Goal: Task Accomplishment & Management: Use online tool/utility

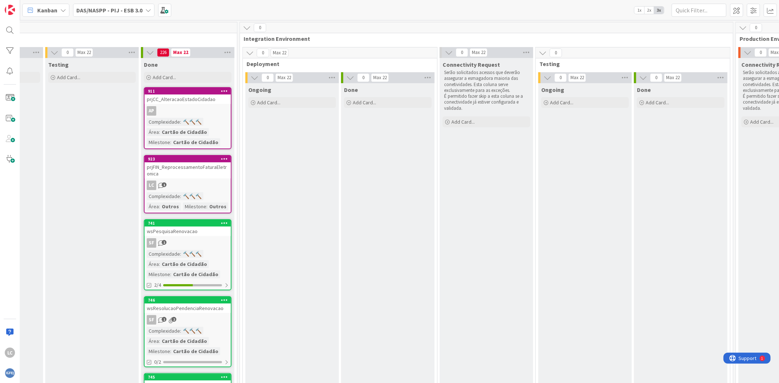
drag, startPoint x: 318, startPoint y: 162, endPoint x: 409, endPoint y: 61, distance: 136.0
drag, startPoint x: 307, startPoint y: 172, endPoint x: 334, endPoint y: 0, distance: 174.1
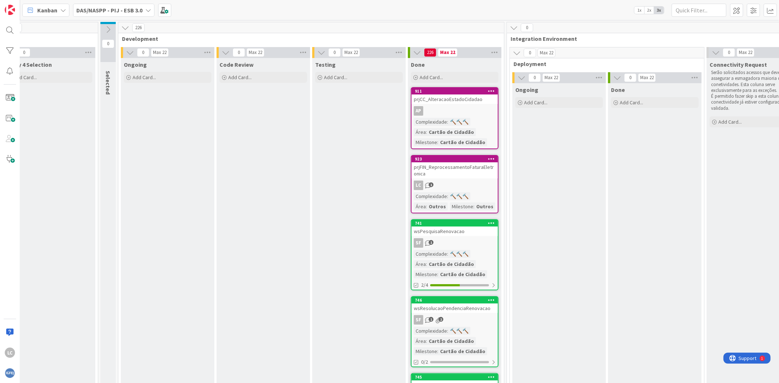
scroll to position [0, 1]
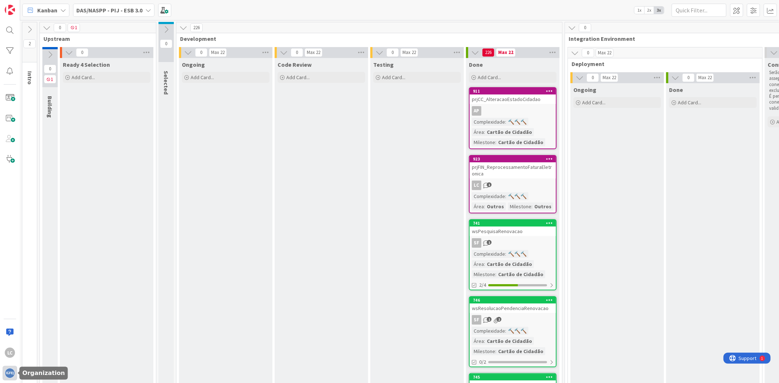
click at [8, 367] on div at bounding box center [10, 373] width 15 height 15
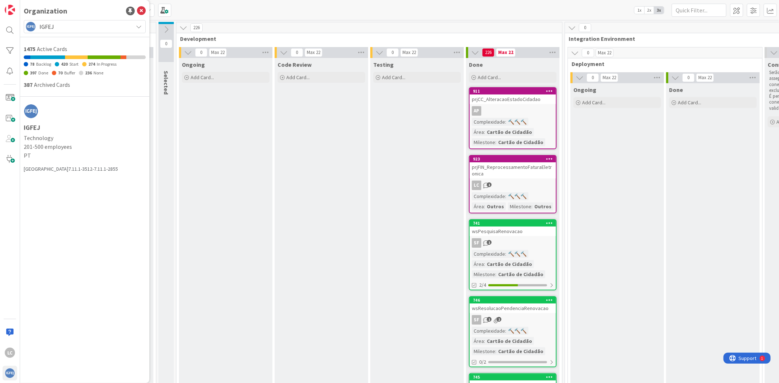
click at [90, 30] on span "IGFEJ" at bounding box center [84, 27] width 90 height 10
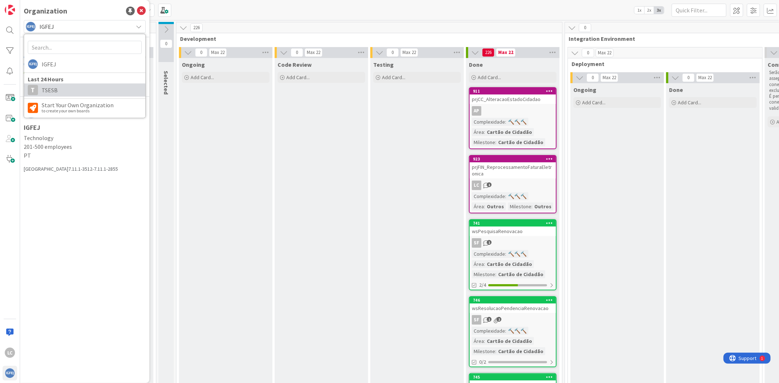
click at [72, 95] on span "TSESB" at bounding box center [92, 90] width 100 height 11
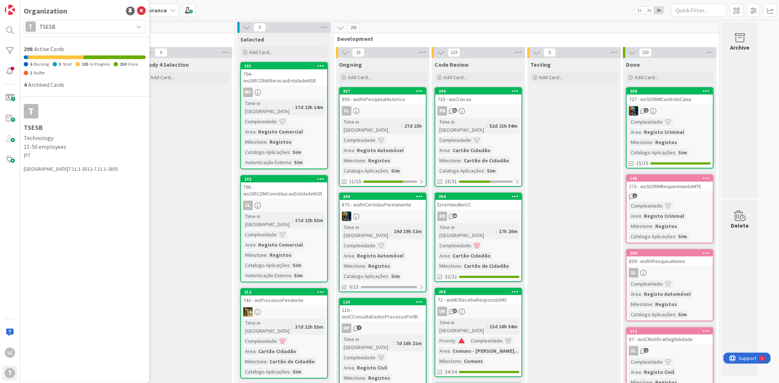
drag, startPoint x: 574, startPoint y: 157, endPoint x: 476, endPoint y: 133, distance: 101.0
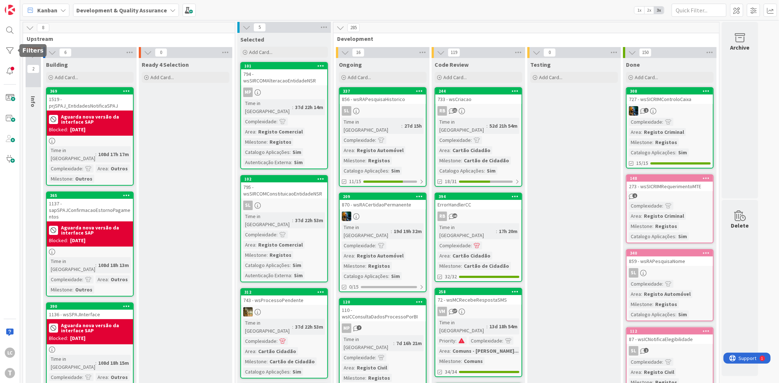
click at [2, 50] on div "LC T" at bounding box center [10, 191] width 20 height 383
click at [5, 51] on div at bounding box center [10, 50] width 15 height 15
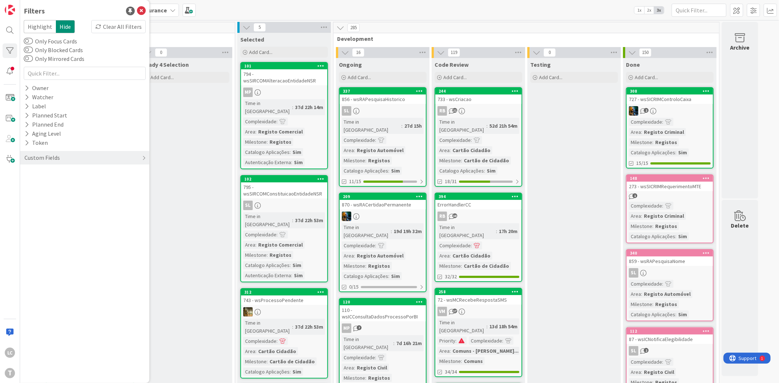
click at [55, 166] on div "Custom Fields" at bounding box center [85, 158] width 122 height 21
click at [56, 161] on div "Custom Fields" at bounding box center [42, 157] width 37 height 9
click at [53, 173] on div "Priority" at bounding box center [84, 172] width 129 height 9
click at [50, 189] on span "High" at bounding box center [44, 193] width 21 height 9
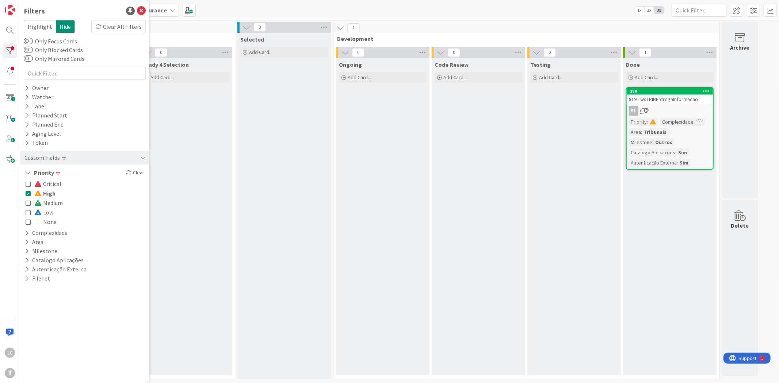
click at [52, 189] on span "High" at bounding box center [44, 193] width 21 height 9
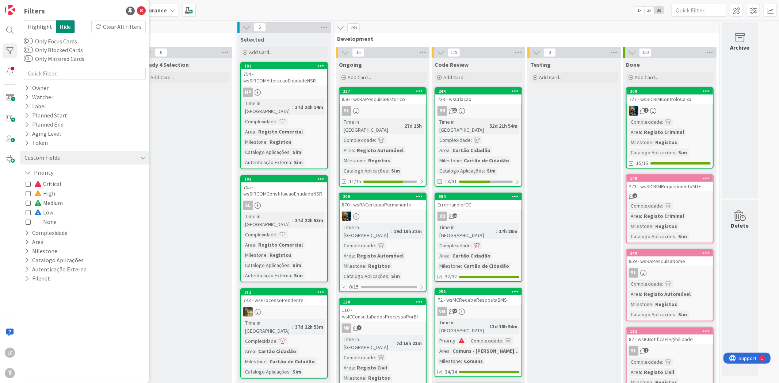
click at [54, 184] on span "Critical" at bounding box center [47, 183] width 27 height 9
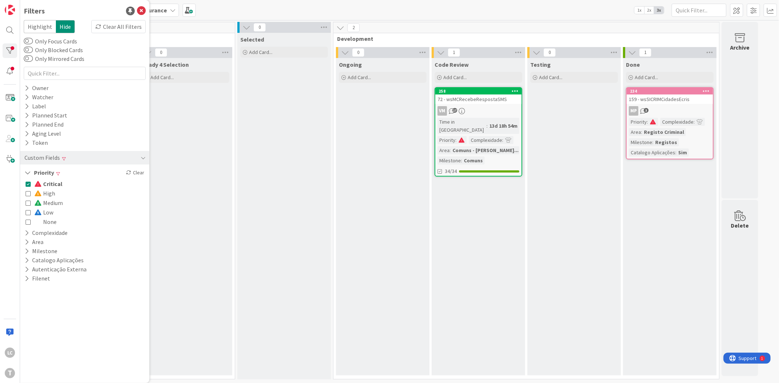
click at [54, 184] on span "Critical" at bounding box center [48, 183] width 28 height 9
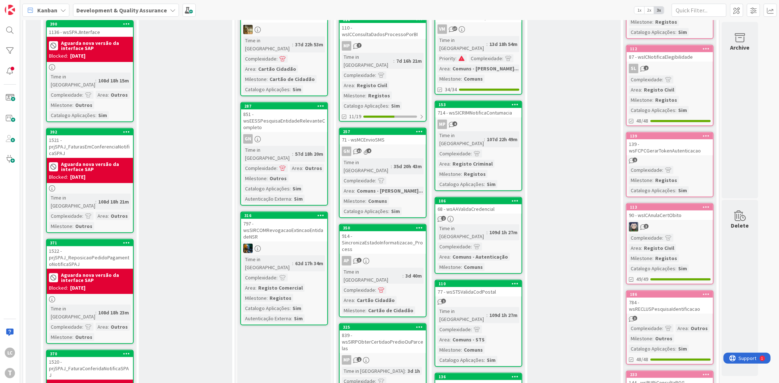
scroll to position [284, 0]
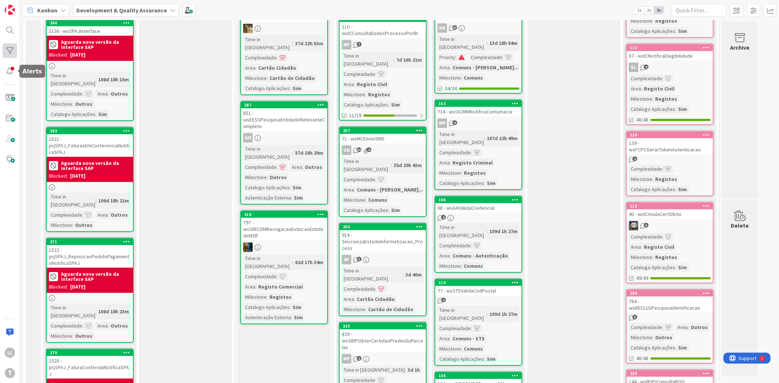
click at [15, 52] on div at bounding box center [10, 50] width 15 height 15
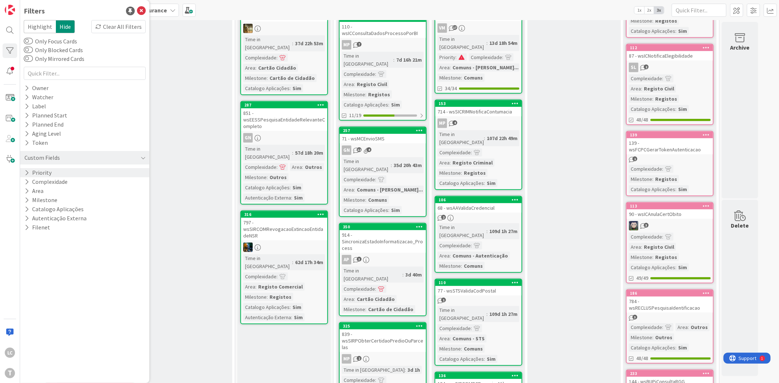
click at [64, 174] on div "Priority" at bounding box center [84, 172] width 129 height 9
click at [53, 202] on span "Medium" at bounding box center [48, 202] width 28 height 9
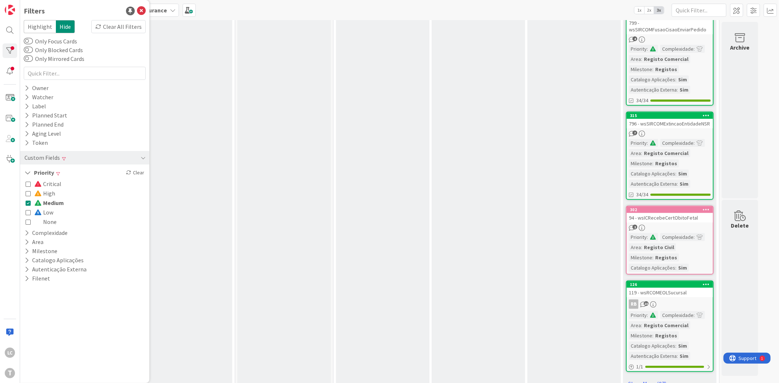
scroll to position [600, 0]
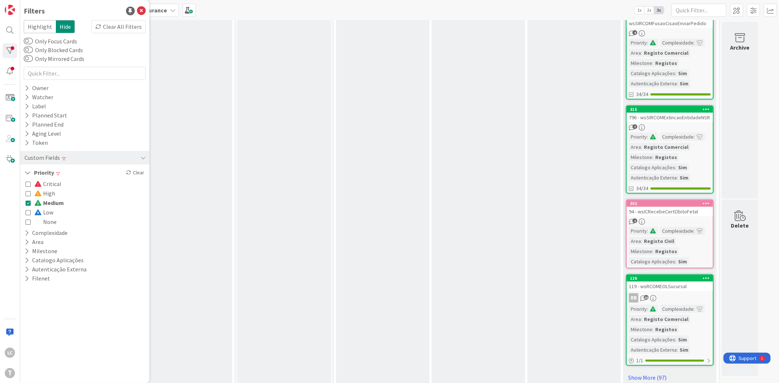
click at [691, 282] on div "119 - wsRCOMEOLSucursal" at bounding box center [670, 286] width 86 height 9
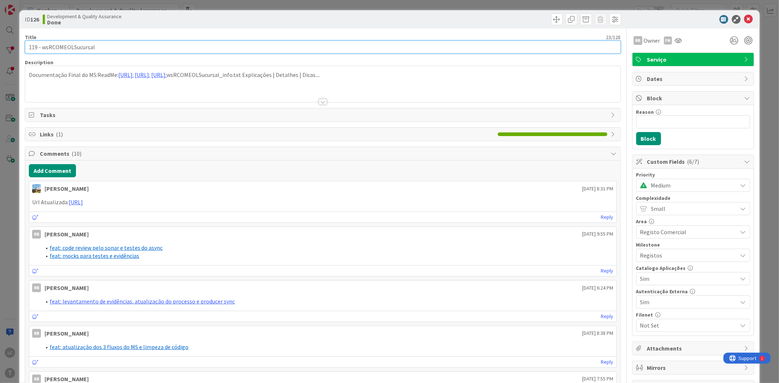
click at [82, 48] on input "119 - wsRCOMEOLSucursal" at bounding box center [323, 47] width 596 height 13
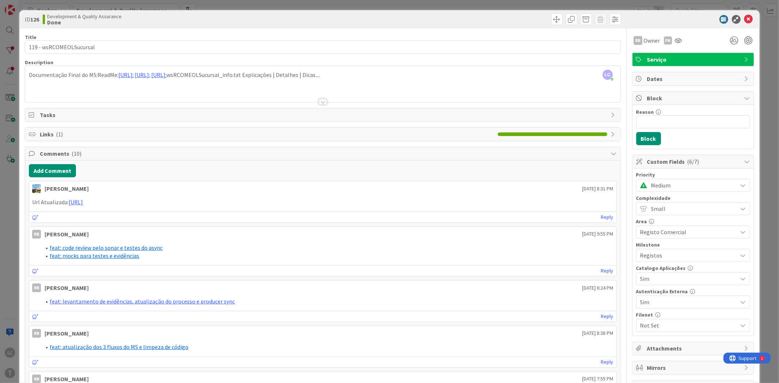
click at [251, 5] on div "ID 126 Development & Quality Assurance Done Title 23 / 128 119 - wsRCOMEOLSucur…" at bounding box center [389, 191] width 779 height 383
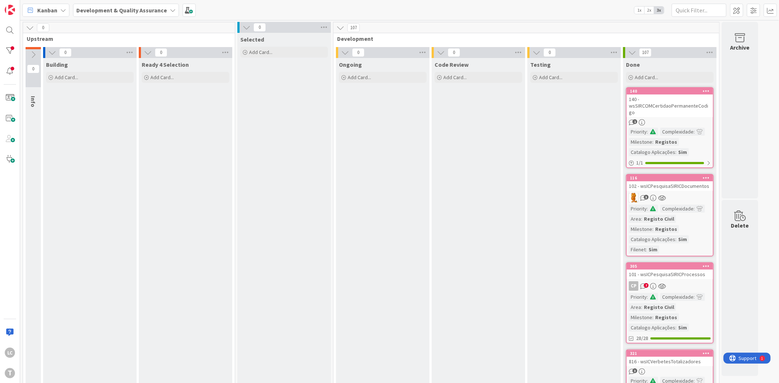
click at [14, 52] on div at bounding box center [10, 50] width 15 height 15
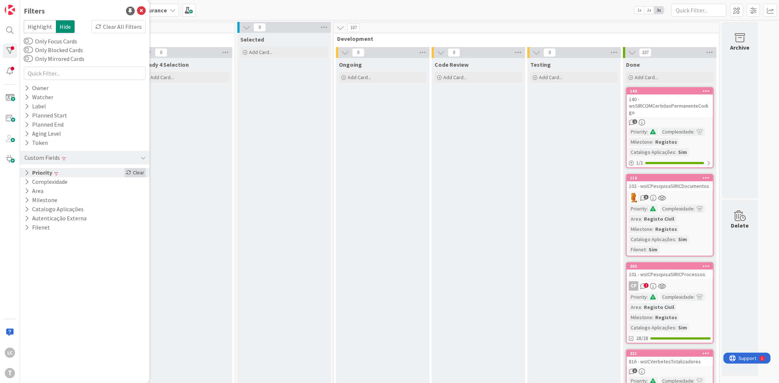
click at [131, 172] on div "Clear" at bounding box center [135, 172] width 21 height 9
